Goal: Task Accomplishment & Management: Manage account settings

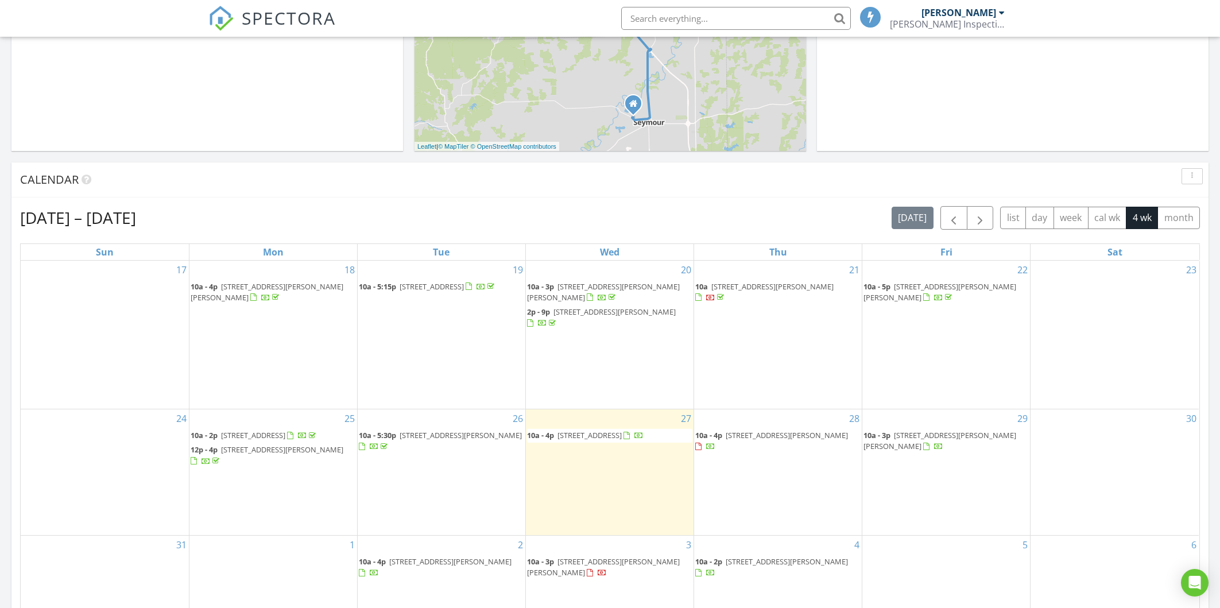
scroll to position [431, 0]
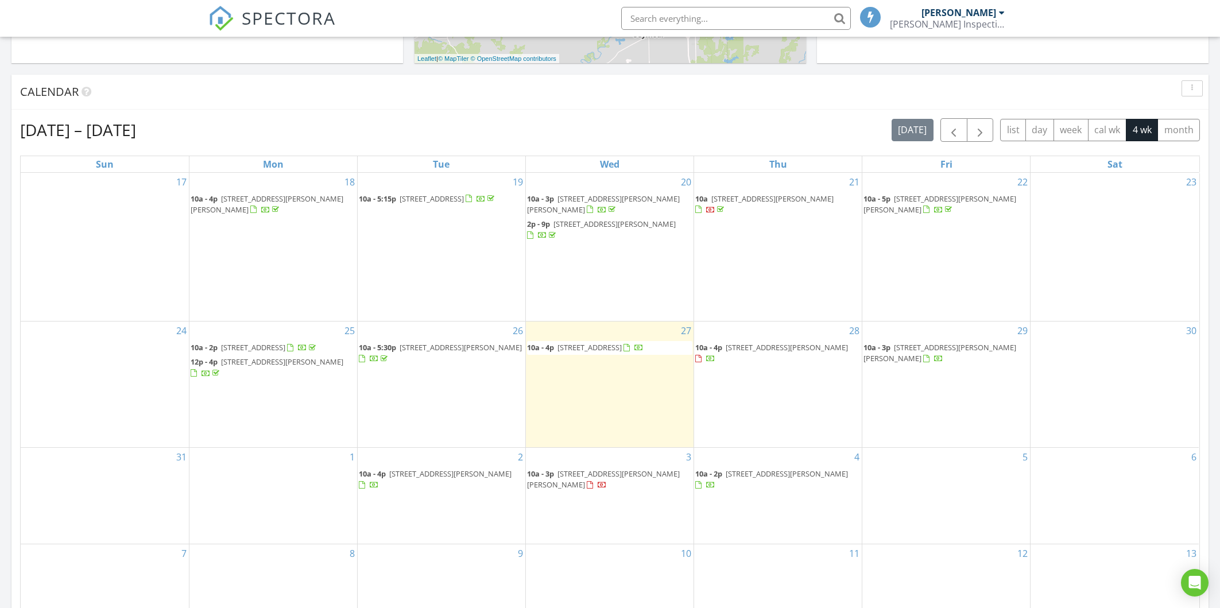
click at [753, 342] on span "500 Cara Ct, Seymour 47274" at bounding box center [787, 347] width 122 height 10
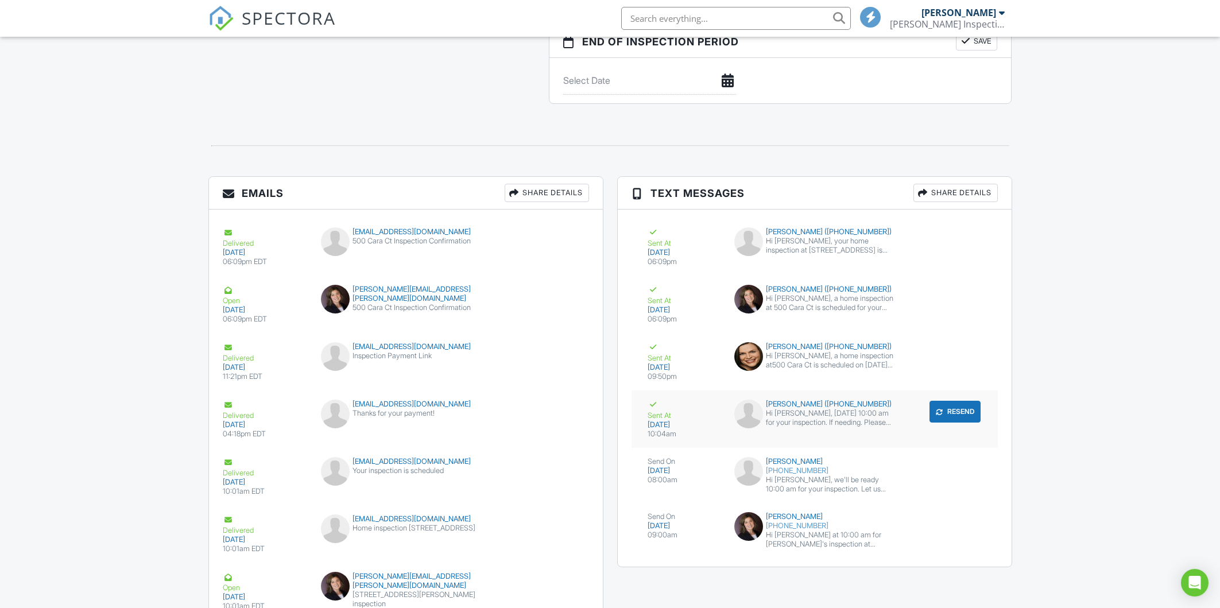
scroll to position [1402, 0]
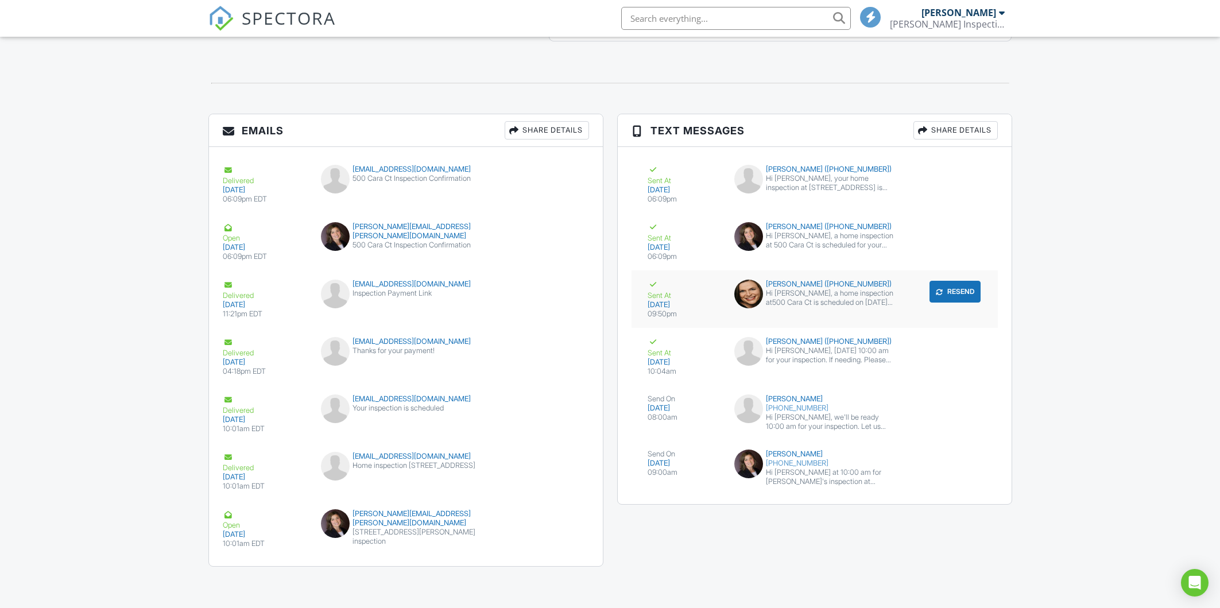
click at [796, 299] on div "Hi [PERSON_NAME], a home inspection at500 Cara Ct is scheduled on [DATE] 9:30 a…" at bounding box center [830, 298] width 129 height 18
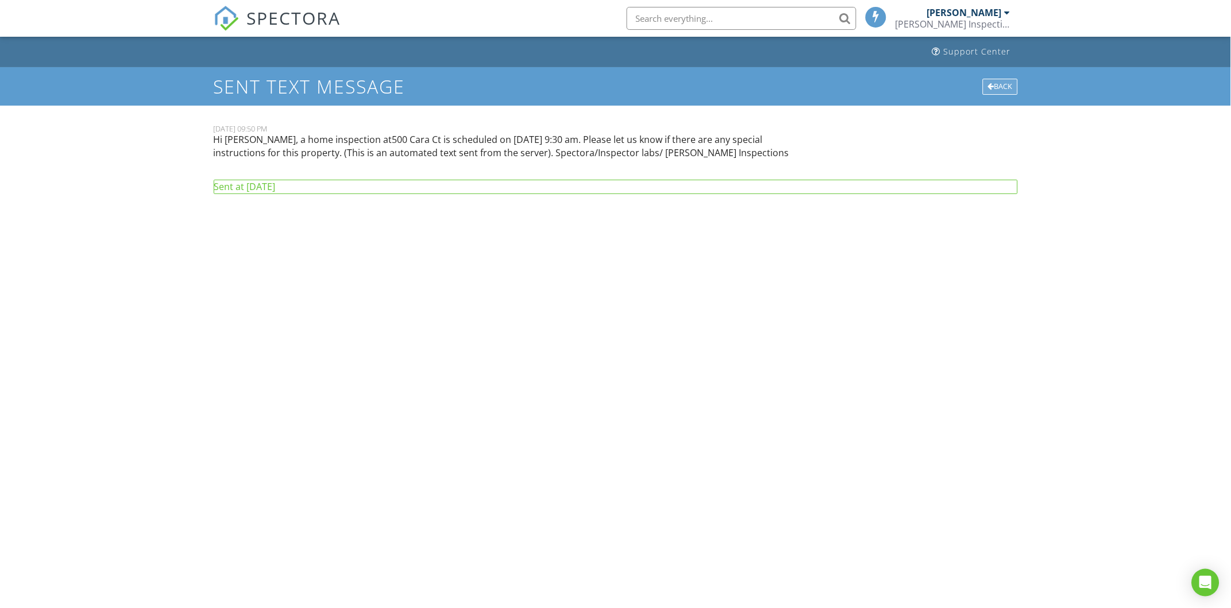
click at [1004, 85] on div "Back" at bounding box center [1000, 87] width 35 height 16
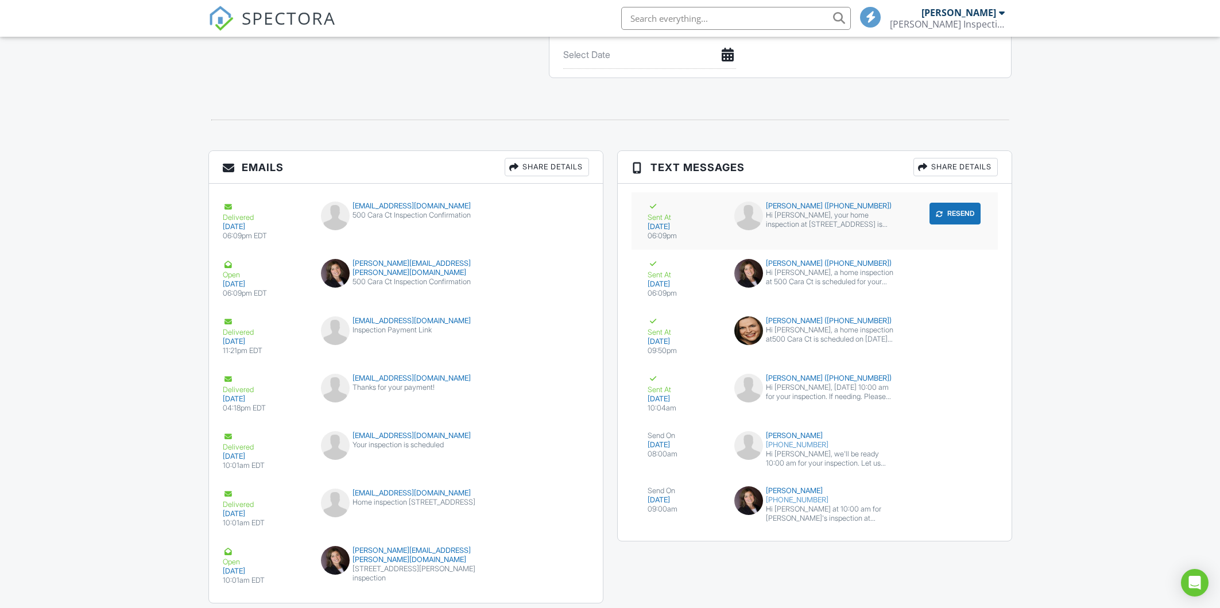
scroll to position [1402, 0]
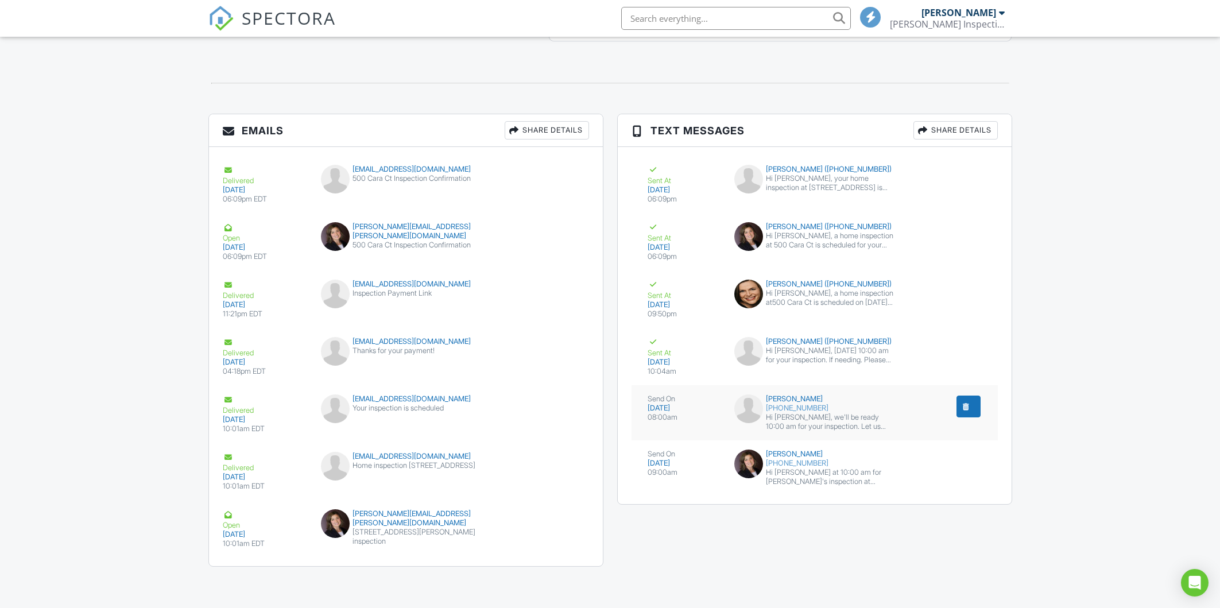
click at [852, 427] on div "Hi Elijah, we'll be ready 10:00 am for your inspection. Let us know if you can …" at bounding box center [830, 422] width 129 height 18
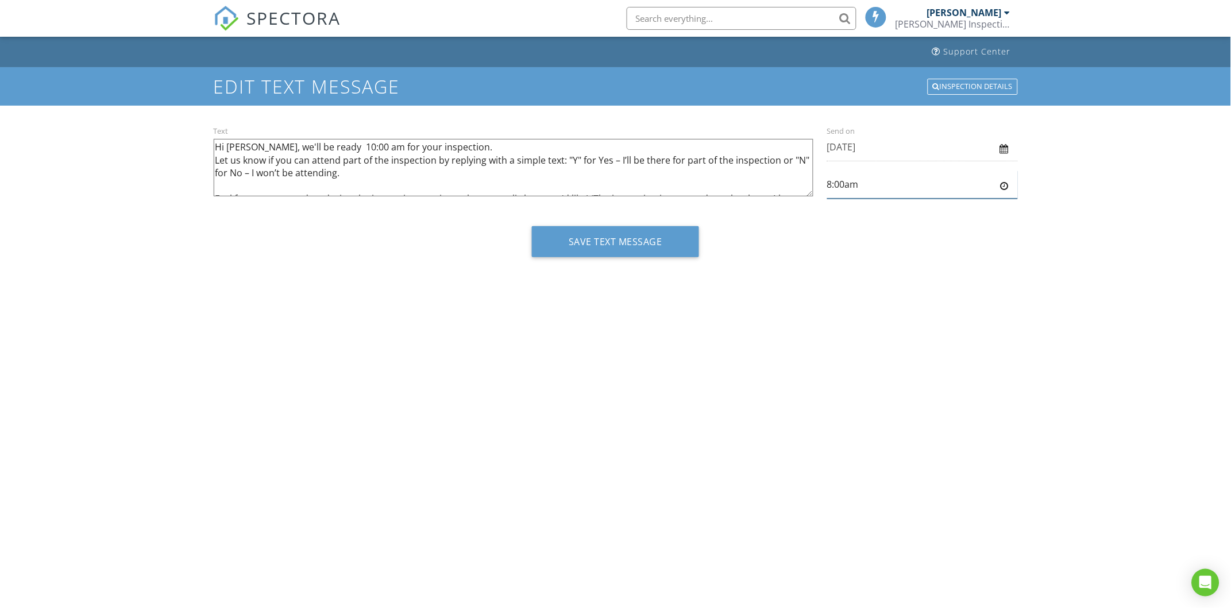
click at [882, 176] on input "8:00am" at bounding box center [922, 185] width 191 height 28
type input "9:00am"
click at [857, 250] on body "SPECTORA [PERSON_NAME] Inspections Role: Inspector Change Role Dashboard New In…" at bounding box center [615, 300] width 1231 height 600
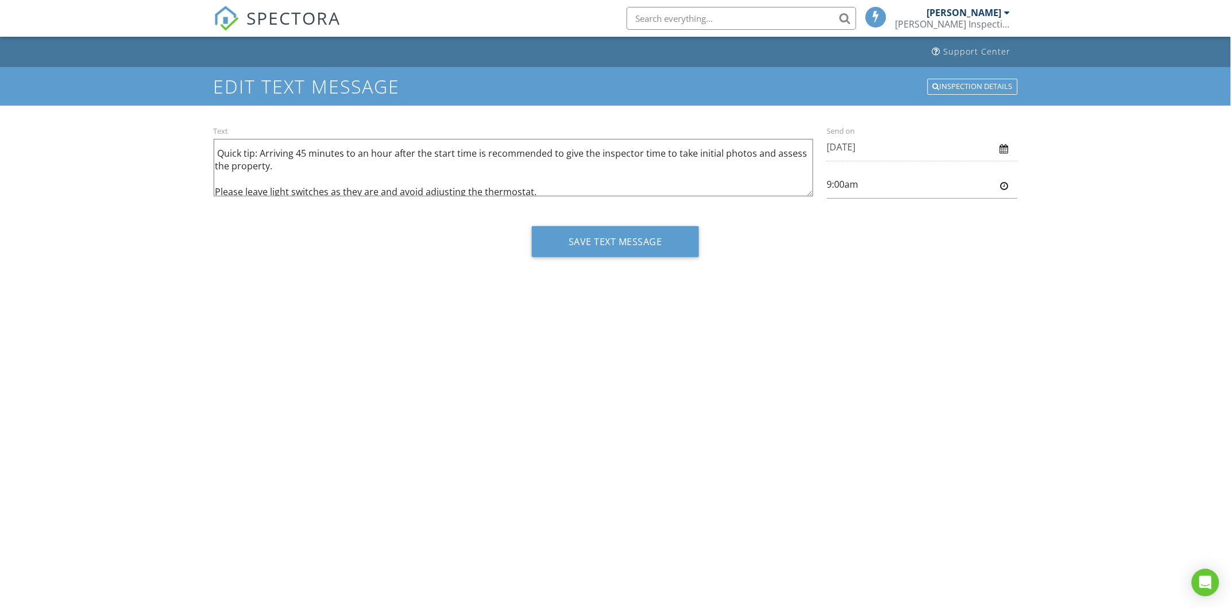
click at [293, 163] on textarea "Hi [PERSON_NAME], we'll be ready 10:00 am for your inspection. Let us know if y…" at bounding box center [514, 167] width 600 height 57
click at [296, 164] on textarea "Hi [PERSON_NAME], we'll be ready 10:00 am for your inspection. Let us know if y…" at bounding box center [514, 167] width 600 height 57
click at [325, 168] on textarea "Hi [PERSON_NAME], we'll be ready 10:00 am for your inspection. Let us know if y…" at bounding box center [514, 167] width 600 height 57
click at [323, 163] on textarea "Hi [PERSON_NAME], we'll be ready 10:00 am for your inspection. Let us know if y…" at bounding box center [514, 167] width 600 height 57
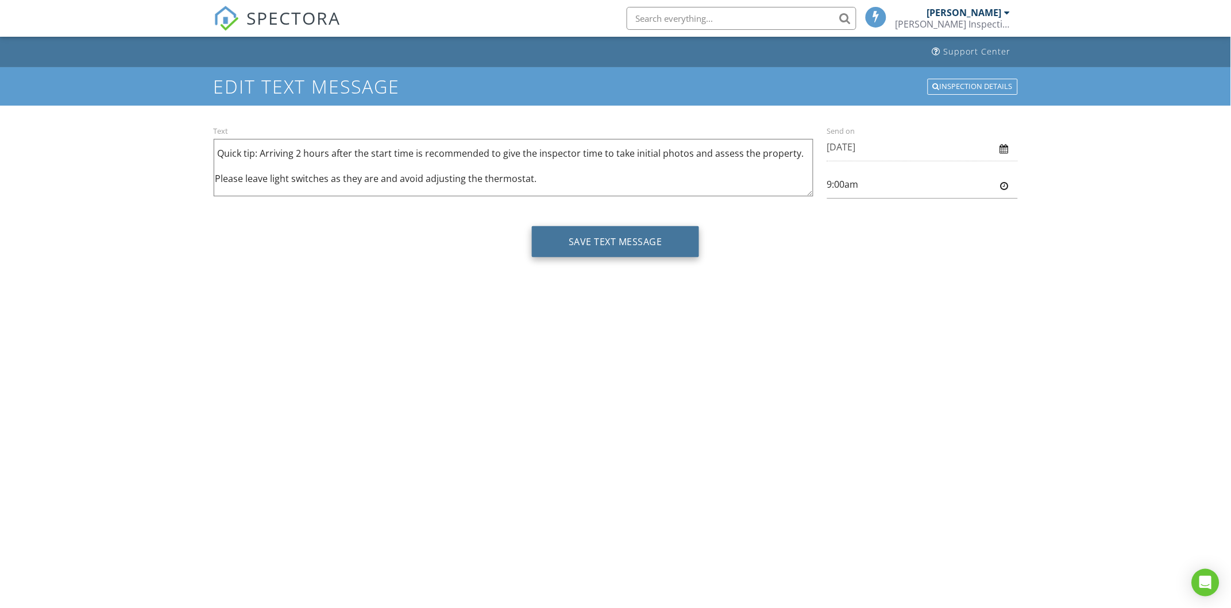
type textarea "Hi [PERSON_NAME], we'll be ready 10:00 am for your inspection. Let us know if y…"
click at [666, 235] on button "Save Text Message" at bounding box center [615, 241] width 167 height 31
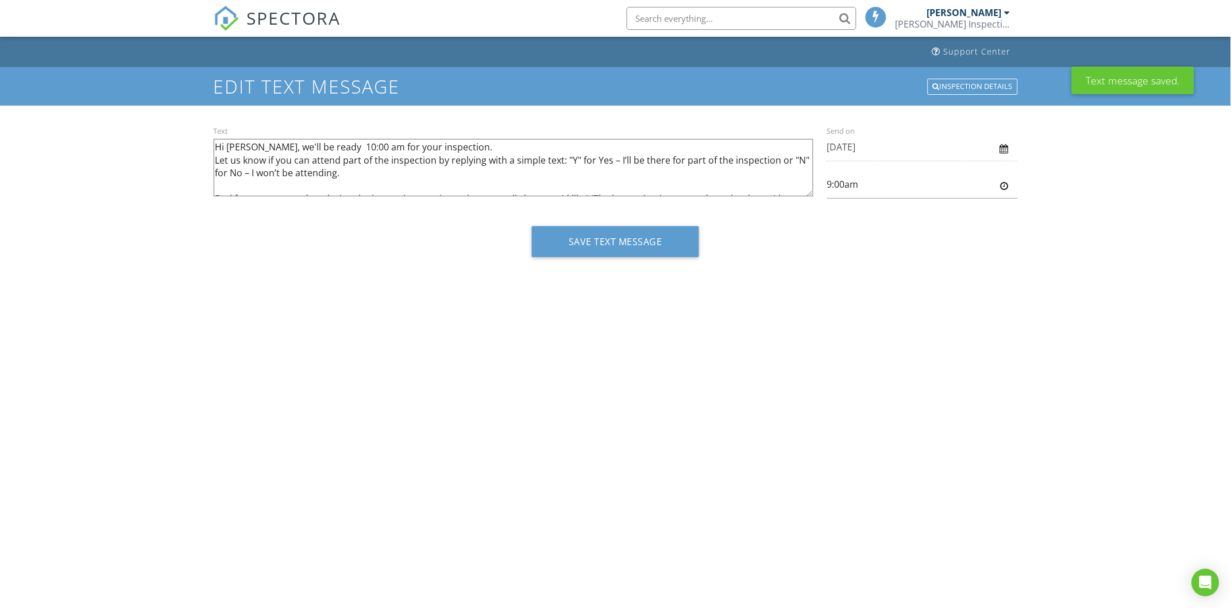
click at [942, 91] on div "Inspection Details" at bounding box center [972, 87] width 90 height 16
